Goal: Information Seeking & Learning: Learn about a topic

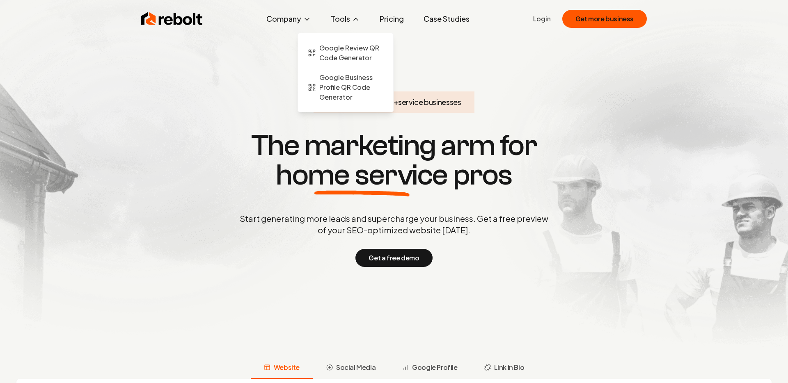
click at [343, 21] on button "Tools" at bounding box center [345, 19] width 42 height 16
click at [352, 58] on span "Google Review QR Code Generator" at bounding box center [351, 53] width 64 height 20
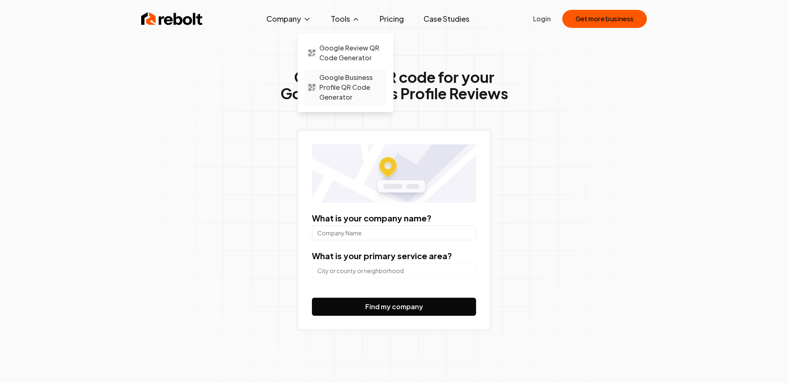
click at [345, 86] on span "Google Business Profile QR Code Generator" at bounding box center [351, 88] width 64 height 30
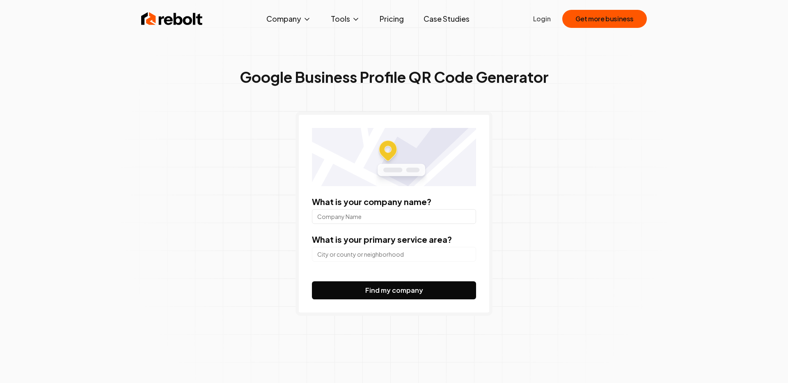
click at [389, 20] on link "Pricing" at bounding box center [391, 19] width 37 height 16
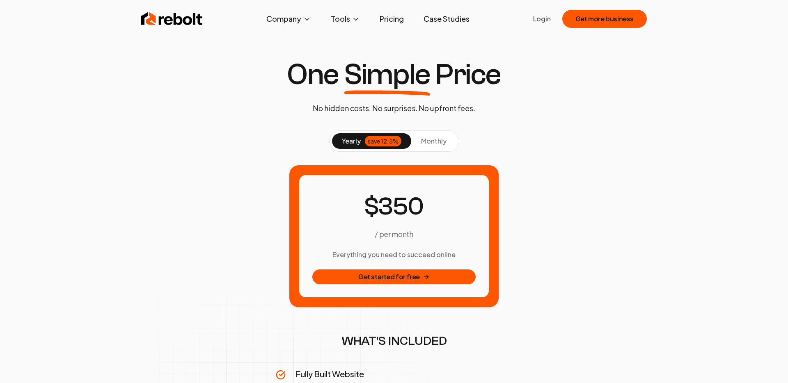
scroll to position [5, 0]
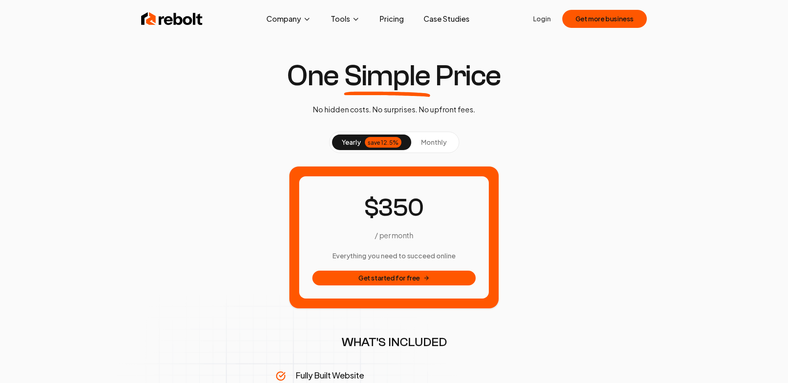
click at [437, 139] on span "monthly" at bounding box center [433, 142] width 25 height 9
click at [365, 139] on div "save 12.5%" at bounding box center [383, 142] width 37 height 11
